Goal: Task Accomplishment & Management: Use online tool/utility

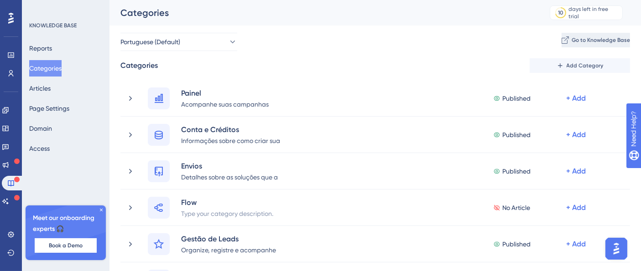
click at [271, 37] on span "Go to Knowledge Base" at bounding box center [600, 39] width 58 height 7
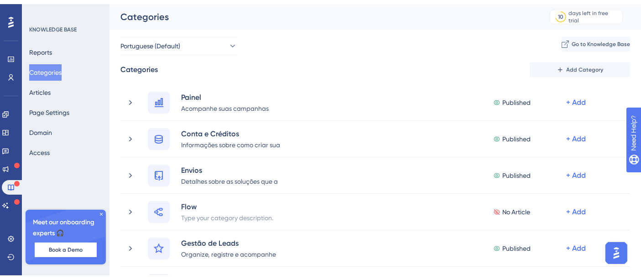
scroll to position [34, 0]
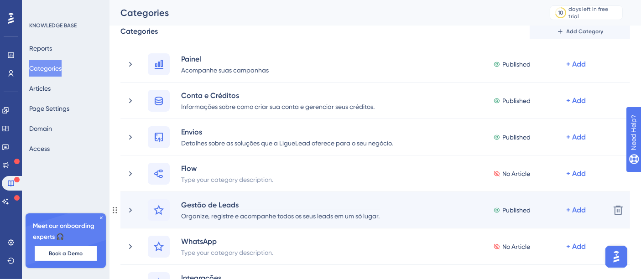
click at [209, 145] on div "Gestão de Leads" at bounding box center [280, 204] width 199 height 11
click at [251, 145] on div "Gestão de Leads" at bounding box center [280, 204] width 199 height 11
click at [130, 145] on icon at bounding box center [130, 210] width 9 height 9
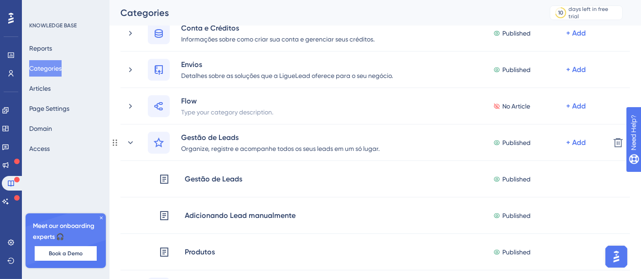
scroll to position [101, 0]
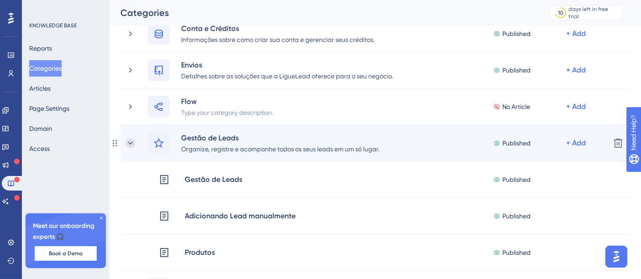
click at [130, 140] on icon at bounding box center [130, 143] width 9 height 9
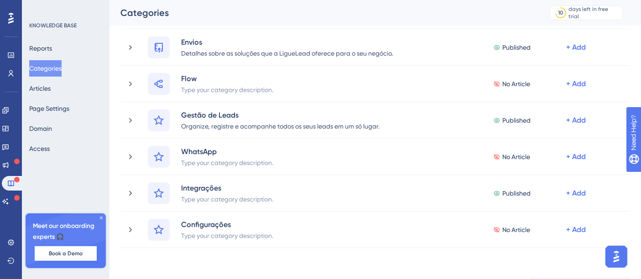
scroll to position [132, 0]
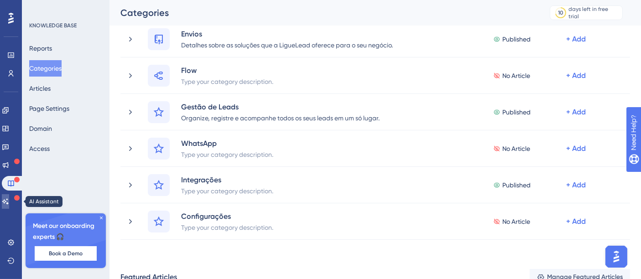
click at [9, 145] on icon at bounding box center [5, 201] width 7 height 7
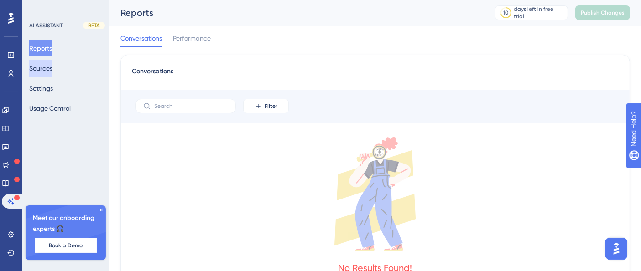
click at [41, 68] on button "Sources" at bounding box center [40, 68] width 23 height 16
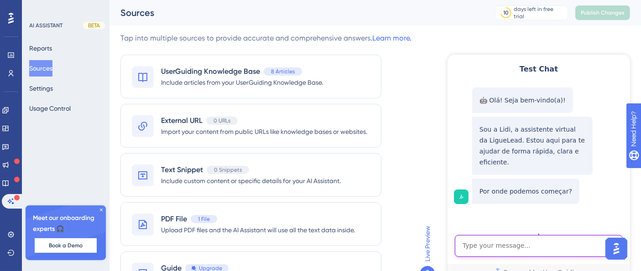
click at [271, 145] on textarea "AI Assistant Text Input" at bounding box center [538, 246] width 168 height 22
type textarea "preciso de ajuda em como integrar meu crm"
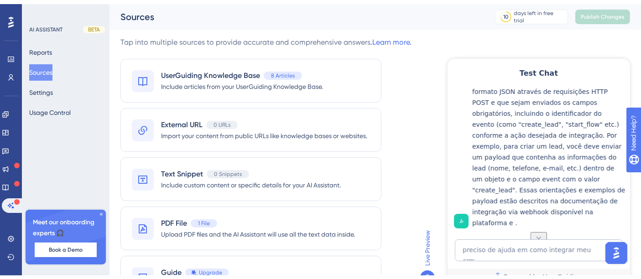
scroll to position [56, 0]
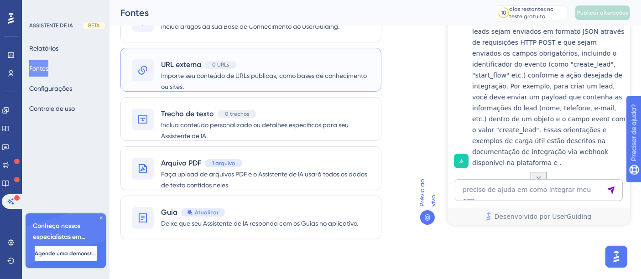
click at [261, 81] on span "Importe seu conteúdo de URLs públicas, como bases de conhecimento ou sites." at bounding box center [265, 81] width 209 height 22
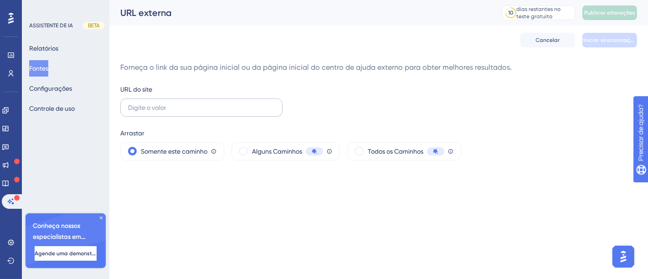
click at [213, 114] on label at bounding box center [201, 107] width 162 height 18
click at [213, 113] on input "text" at bounding box center [201, 108] width 147 height 10
click at [213, 114] on label at bounding box center [201, 107] width 162 height 18
click at [213, 113] on input "text" at bounding box center [201, 108] width 147 height 10
paste input "[URL][DOMAIN_NAME]"
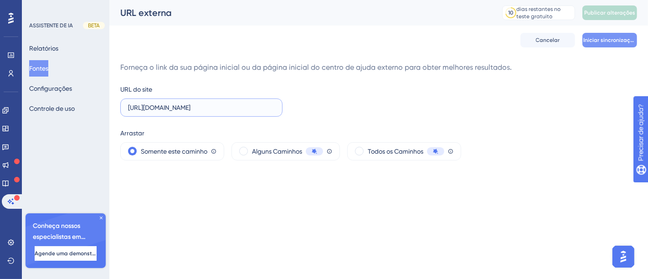
type input "[URL][DOMAIN_NAME]"
click at [271, 46] on button "Iniciar sincronização" at bounding box center [610, 40] width 55 height 15
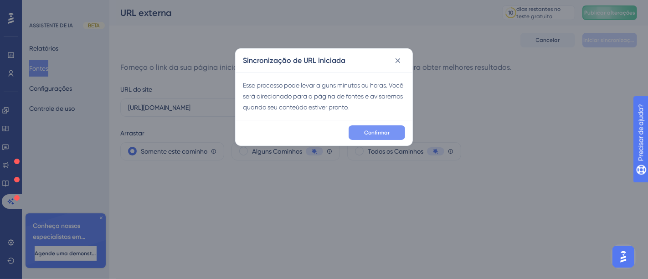
click at [271, 134] on font "Confirmar" at bounding box center [377, 132] width 26 height 6
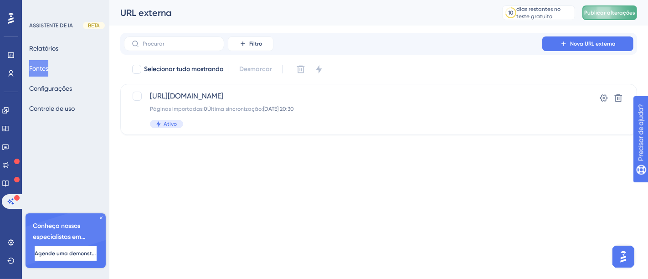
click at [271, 18] on button "Publicar alterações" at bounding box center [610, 12] width 55 height 15
click at [72, 90] on button "Configurações" at bounding box center [50, 88] width 43 height 16
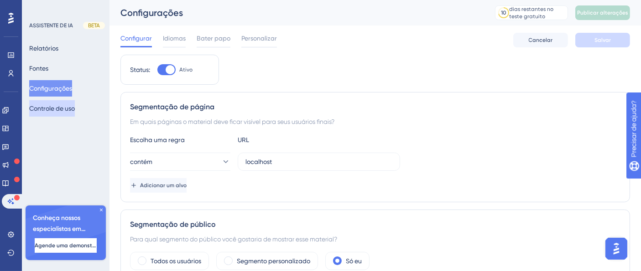
click at [61, 114] on button "Controle de uso" at bounding box center [52, 108] width 46 height 16
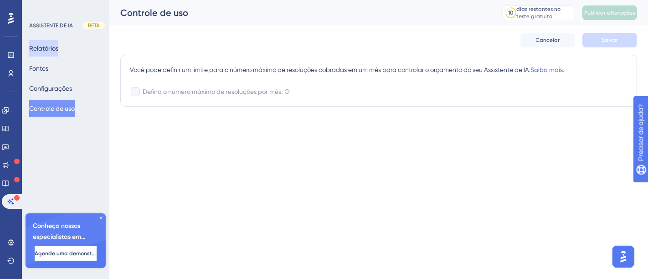
click at [58, 47] on font "Relatórios" at bounding box center [43, 48] width 29 height 7
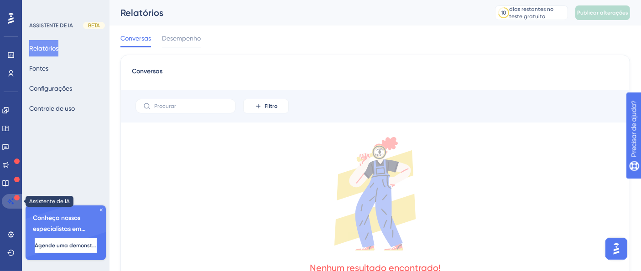
click at [8, 145] on icon at bounding box center [10, 201] width 7 height 7
click at [72, 82] on button "Configurações" at bounding box center [50, 88] width 43 height 16
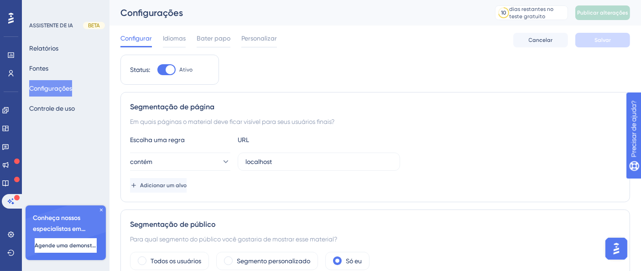
click at [271, 145] on img "Abra o iniciador do Assistente de IA" at bounding box center [615, 248] width 16 height 16
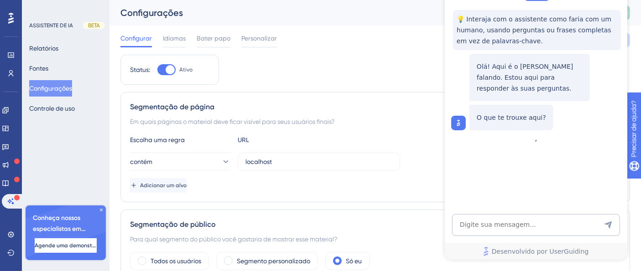
click at [101, 145] on icon at bounding box center [101, 210] width 3 height 3
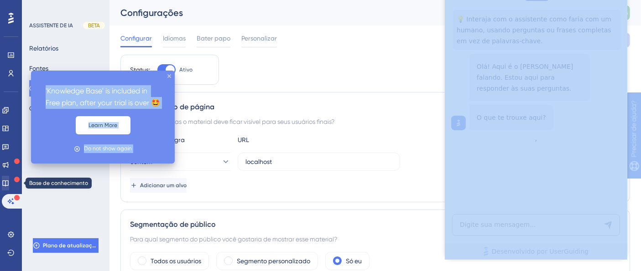
drag, startPoint x: 14, startPoint y: 180, endPoint x: 9, endPoint y: 178, distance: 5.5
click at [9, 0] on body "'Knowledge Base' is included in Free plan, after your trial is over 🤩 Learn Mor…" at bounding box center [320, 0] width 641 height 0
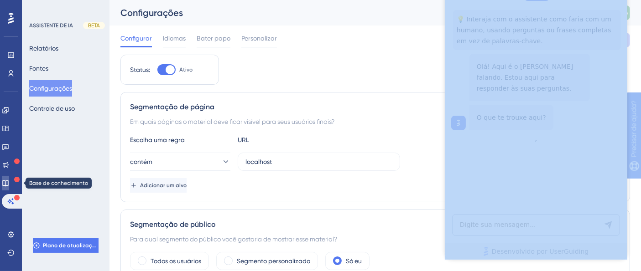
click at [9, 145] on link at bounding box center [5, 183] width 7 height 15
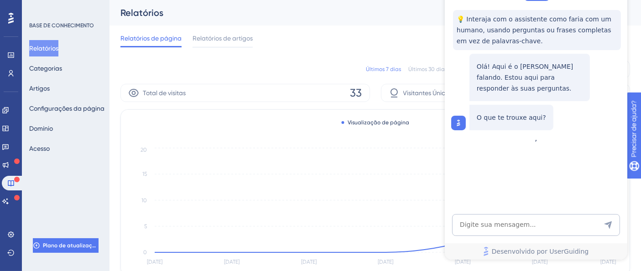
click at [258, 70] on div "Últimos 7 dias Últimos 30 dias Últimos 90 dias [DATE] [DATE]" at bounding box center [374, 69] width 509 height 18
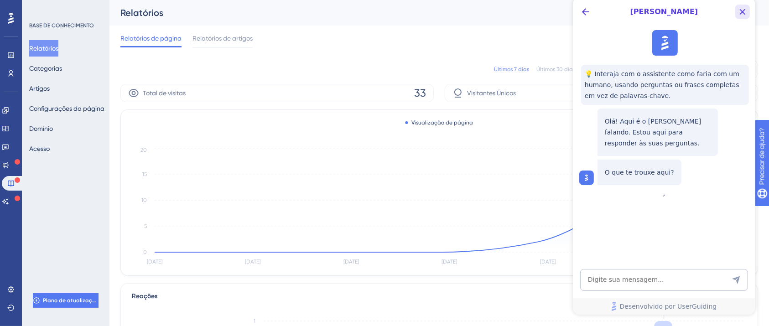
drag, startPoint x: 1316, startPoint y: 7, endPoint x: 743, endPoint y: 10, distance: 573.1
click at [271, 10] on icon "Botão Fechar" at bounding box center [741, 11] width 11 height 11
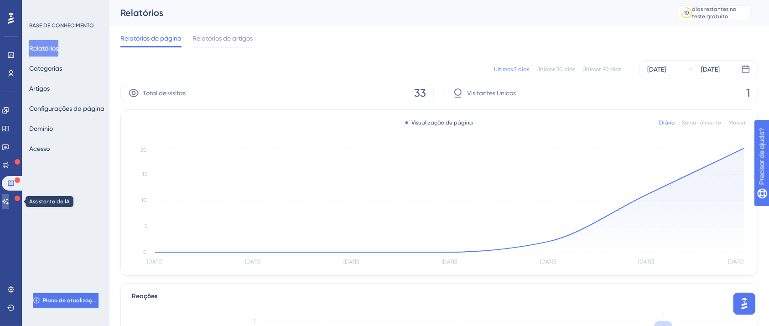
click at [8, 145] on icon at bounding box center [5, 201] width 7 height 7
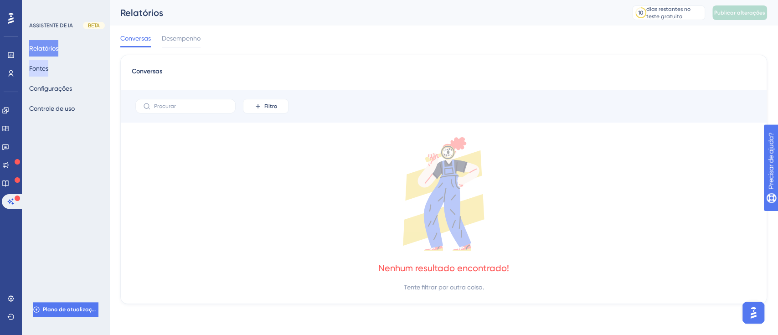
click at [48, 66] on button "Fontes" at bounding box center [38, 68] width 19 height 16
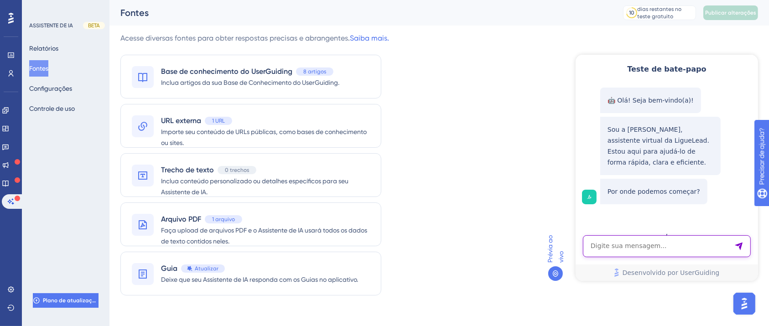
click at [271, 145] on textarea "Entrada de texto do assistente de IA" at bounding box center [666, 246] width 168 height 22
type textarea "upload de lista"
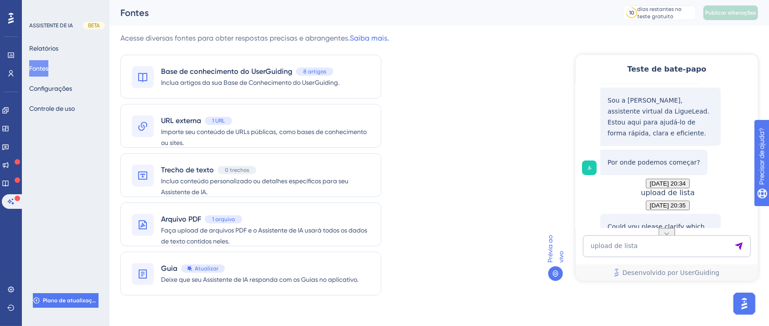
scroll to position [82, 0]
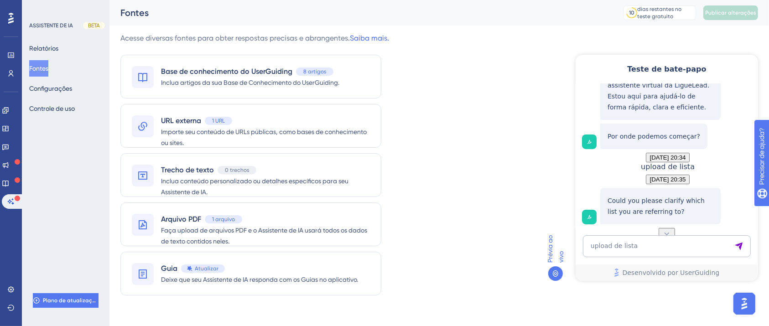
click at [271, 50] on p "Could you please clarify which list you are referring to?" at bounding box center [650, 44] width 86 height 11
click at [271, 145] on div "Could you please clarify which list you are referring to?" at bounding box center [666, 205] width 171 height 36
drag, startPoint x: 659, startPoint y: 218, endPoint x: 672, endPoint y: 219, distance: 12.8
click at [271, 145] on button at bounding box center [666, 233] width 16 height 12
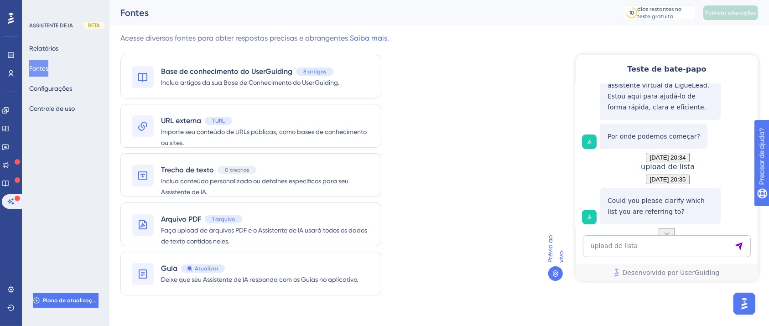
click at [271, 145] on button at bounding box center [666, 233] width 16 height 12
drag, startPoint x: 672, startPoint y: 219, endPoint x: 682, endPoint y: 253, distance: 35.8
click at [271, 145] on div "Teste de bate-papo 🤖 Olá! Seja bem-vindo(a)! Sou a Lidi, assistente virtual da …" at bounding box center [666, 167] width 182 height 226
click at [271, 145] on textarea "upload de lista" at bounding box center [666, 246] width 168 height 22
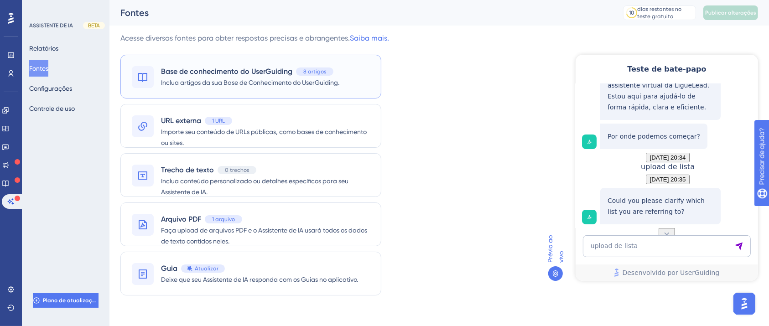
click at [271, 75] on font "Base de conhecimento do UserGuiding" at bounding box center [226, 71] width 131 height 9
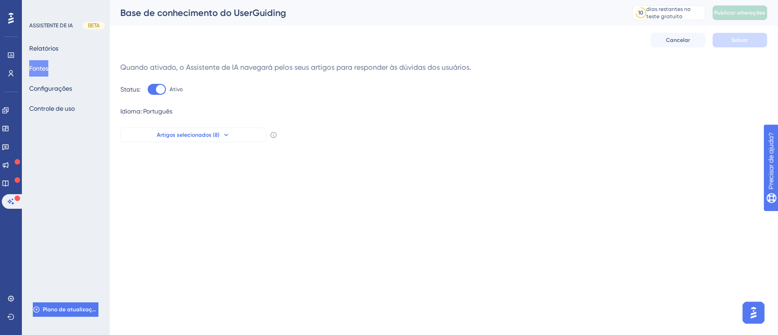
click at [234, 133] on button "Artigos selecionados (8)" at bounding box center [193, 135] width 146 height 15
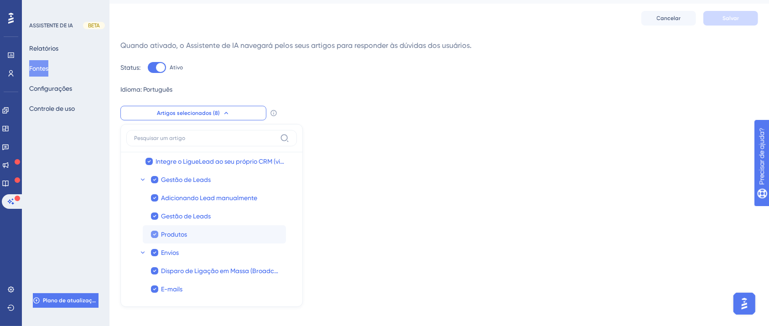
scroll to position [33, 0]
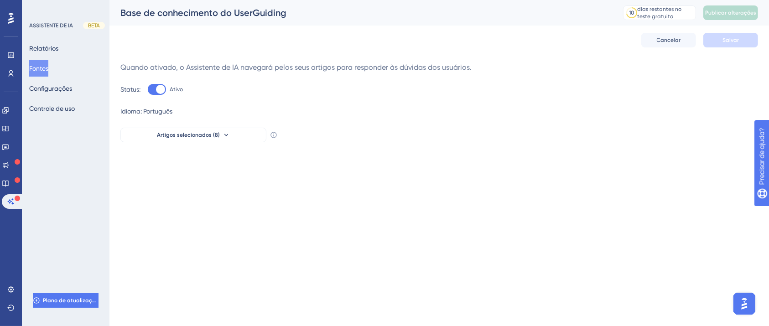
scroll to position [0, 0]
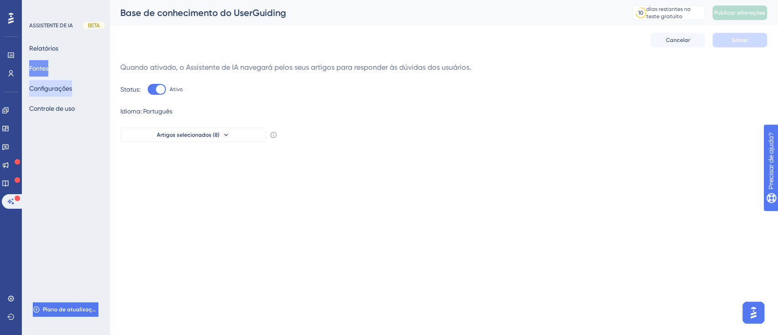
click at [32, 92] on button "Configurações" at bounding box center [50, 88] width 43 height 16
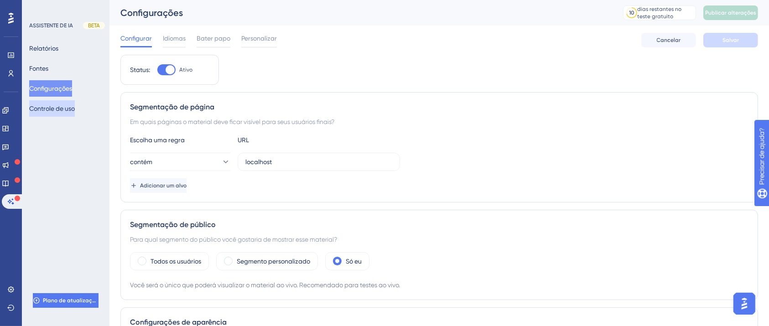
click at [75, 114] on button "Controle de uso" at bounding box center [52, 108] width 46 height 16
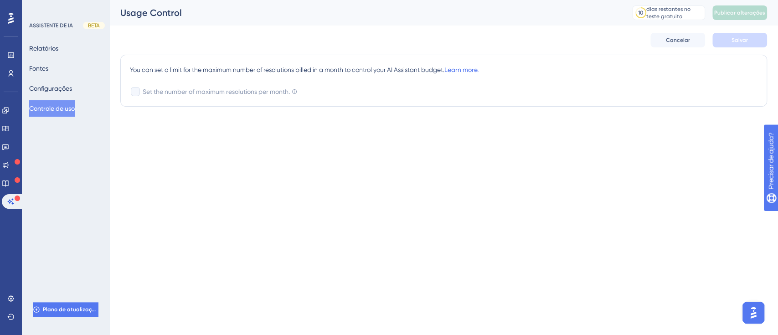
click at [75, 114] on button "Controle de uso" at bounding box center [52, 108] width 46 height 16
click at [46, 65] on font "Fontes" at bounding box center [38, 68] width 19 height 7
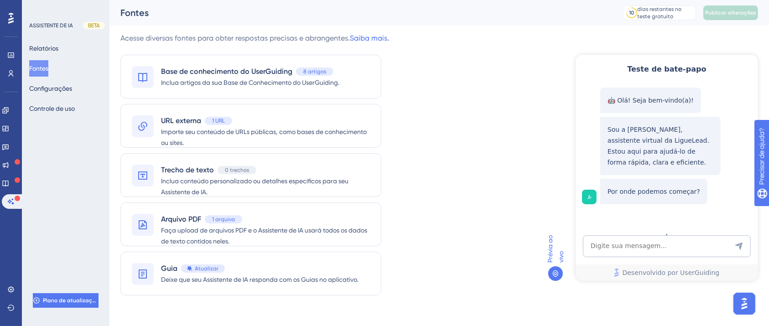
scroll to position [10, 0]
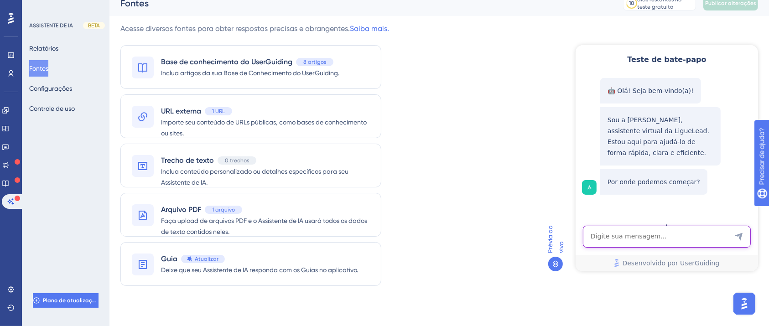
click at [271, 145] on textarea "Entrada de texto do assistente de IA" at bounding box center [666, 236] width 168 height 22
type textarea "lista"
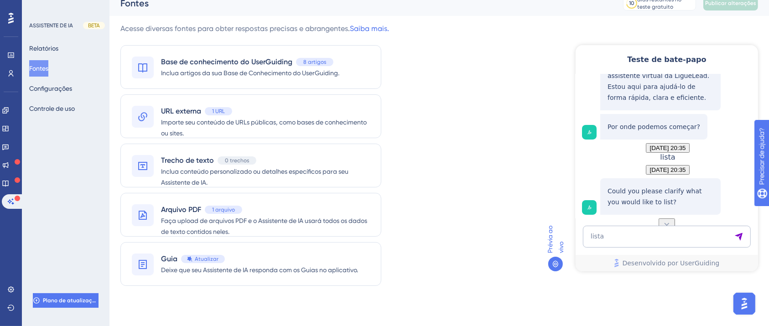
scroll to position [82, 0]
click at [271, 145] on textarea "lista" at bounding box center [666, 236] width 168 height 22
type textarea "integração"
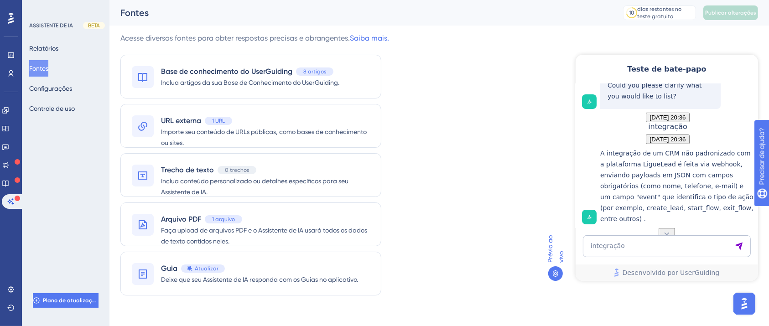
scroll to position [10, 0]
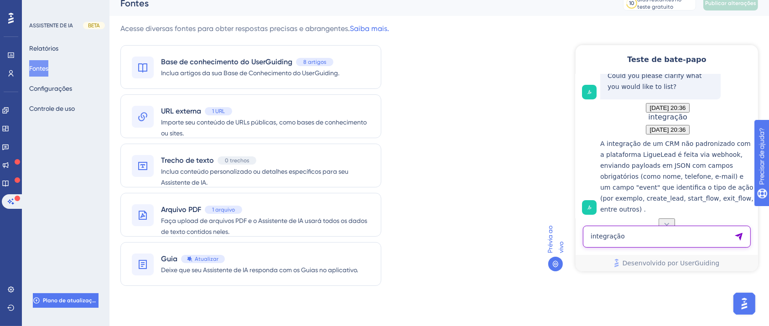
click at [271, 145] on textarea "integração" at bounding box center [666, 236] width 168 height 22
type textarea "gestão de leads"
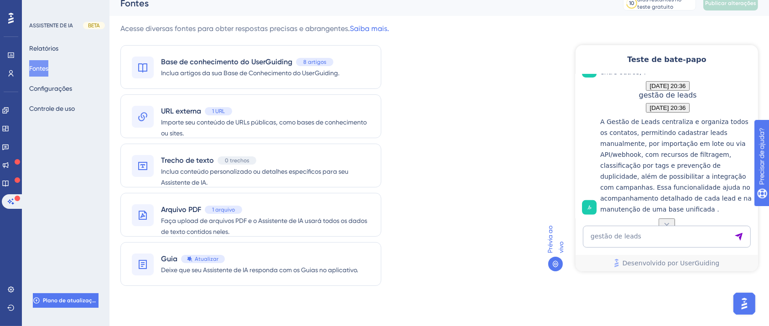
scroll to position [439, 0]
click at [271, 121] on div "🤖 Olá! Seja bem-vindo(a)! Sou a Lidi, assistente virtual da LigueLead. Estou aq…" at bounding box center [665, 146] width 182 height 144
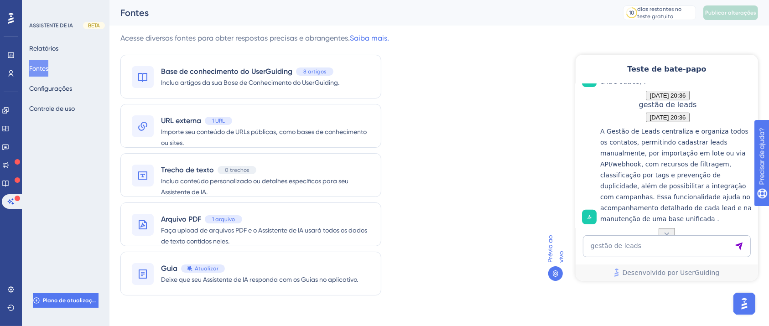
scroll to position [373, 0]
click at [249, 78] on span "Inclua artigos da sua Base de Conhecimento do UserGuiding." at bounding box center [250, 82] width 178 height 11
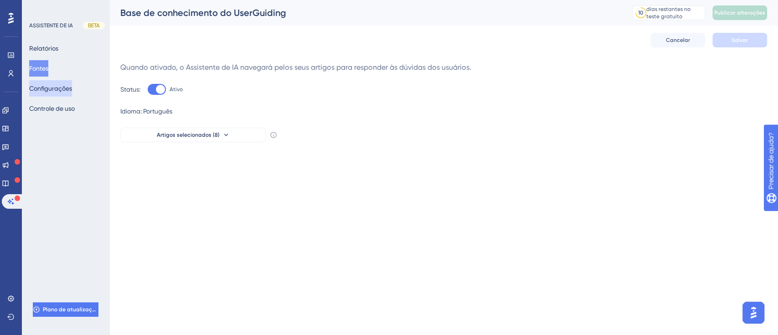
click at [64, 89] on font "Configurações" at bounding box center [50, 88] width 43 height 7
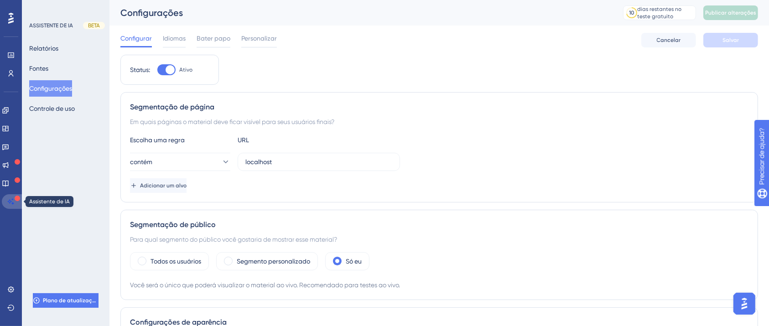
click at [10, 145] on icon at bounding box center [10, 201] width 7 height 7
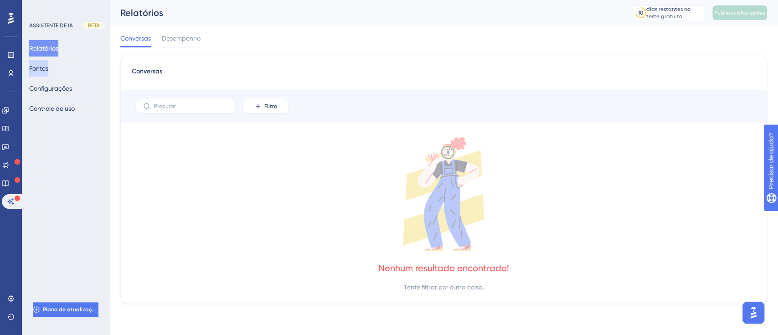
click at [45, 65] on font "Fontes" at bounding box center [38, 68] width 19 height 7
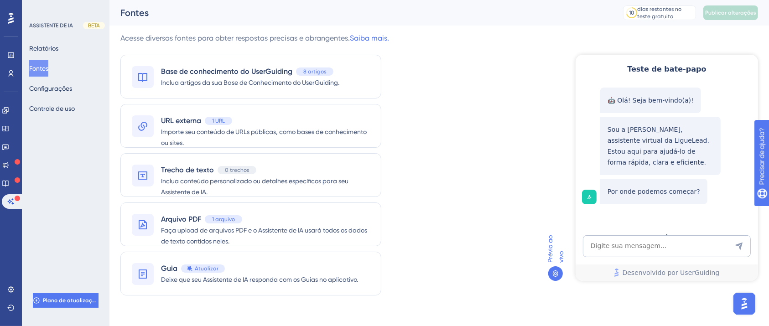
drag, startPoint x: 711, startPoint y: 4, endPoint x: 481, endPoint y: 158, distance: 276.3
click at [271, 145] on div "Acesse diversas fontes para obter respostas precisas e abrangentes. Saiba mais.…" at bounding box center [438, 170] width 637 height 274
